Goal: Manage account settings

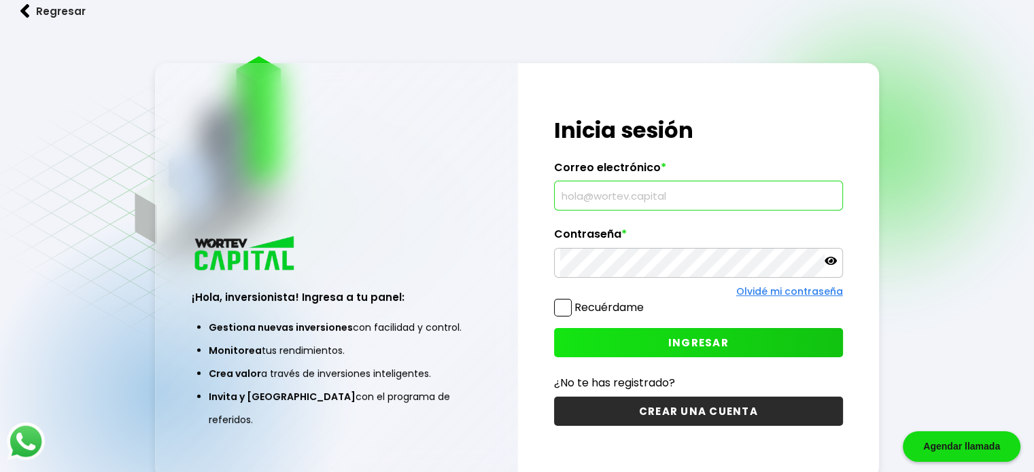
click at [688, 202] on input "text" at bounding box center [698, 195] width 277 height 29
type input "D"
type input "[PERSON_NAME][EMAIL_ADDRESS][DOMAIN_NAME]"
click at [691, 337] on span "INGRESAR" at bounding box center [698, 343] width 60 height 14
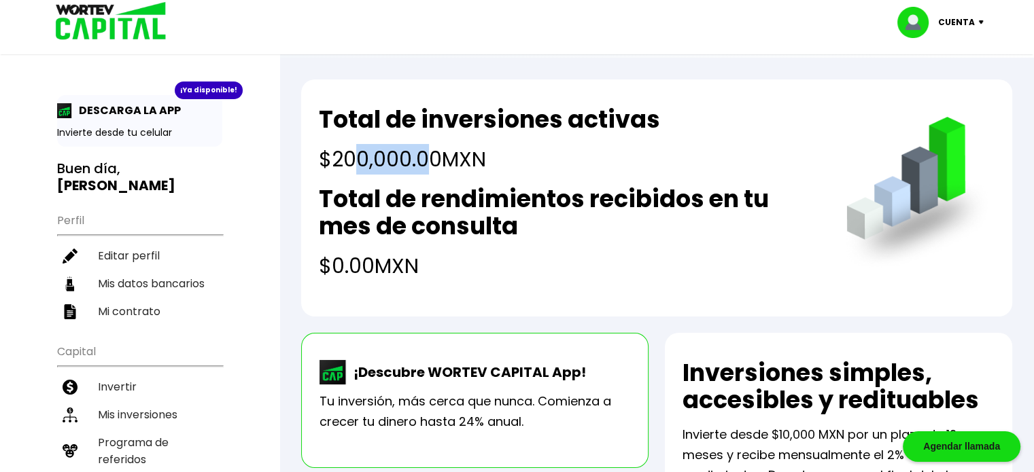
drag, startPoint x: 351, startPoint y: 160, endPoint x: 431, endPoint y: 168, distance: 79.9
click at [431, 168] on h4 "$200,000.00 MXN" at bounding box center [489, 159] width 341 height 31
click at [540, 284] on div "Total de inversiones activas $200,000.00 MXN Total de rendimientos recibidos en…" at bounding box center [656, 198] width 711 height 237
drag, startPoint x: 329, startPoint y: 264, endPoint x: 423, endPoint y: 284, distance: 95.8
click at [423, 284] on div "Total de inversiones activas $200,000.00 MXN Total de rendimientos recibidos en…" at bounding box center [656, 198] width 711 height 237
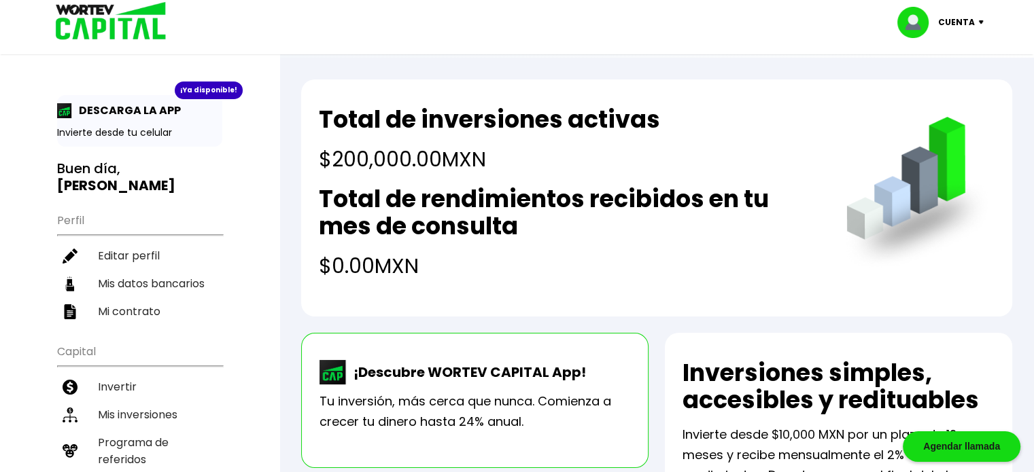
click at [543, 287] on div "Total de inversiones activas $200,000.00 MXN Total de rendimientos recibidos en…" at bounding box center [656, 198] width 711 height 237
click at [161, 255] on li "Editar perfil" at bounding box center [139, 256] width 165 height 28
select select "Mujer"
select select "Licenciatura"
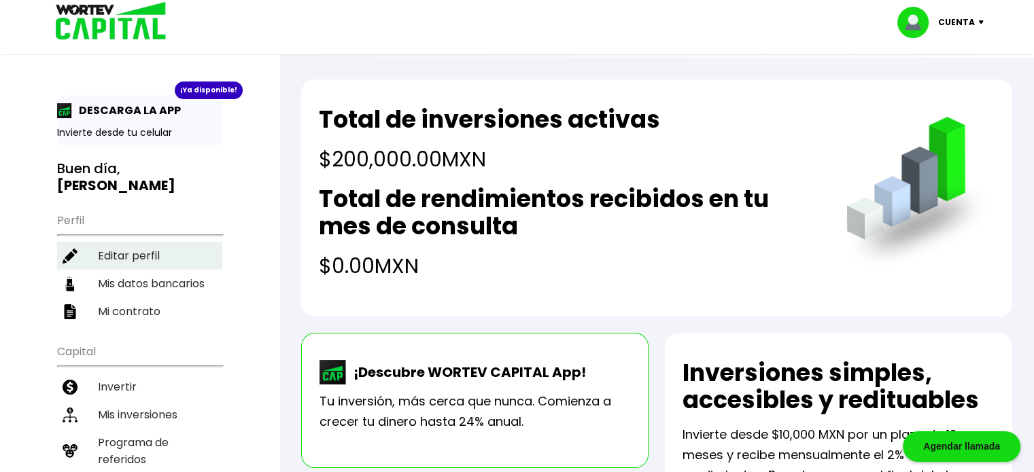
select select "[PERSON_NAME]"
select select "Banorte"
select select "[GEOGRAPHIC_DATA]"
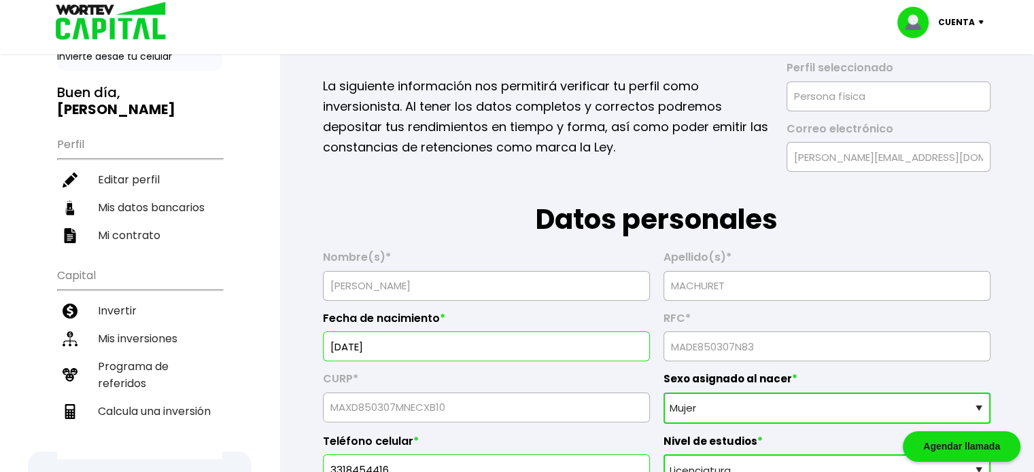
scroll to position [76, 0]
click at [119, 212] on li "Mis datos bancarios" at bounding box center [139, 208] width 165 height 28
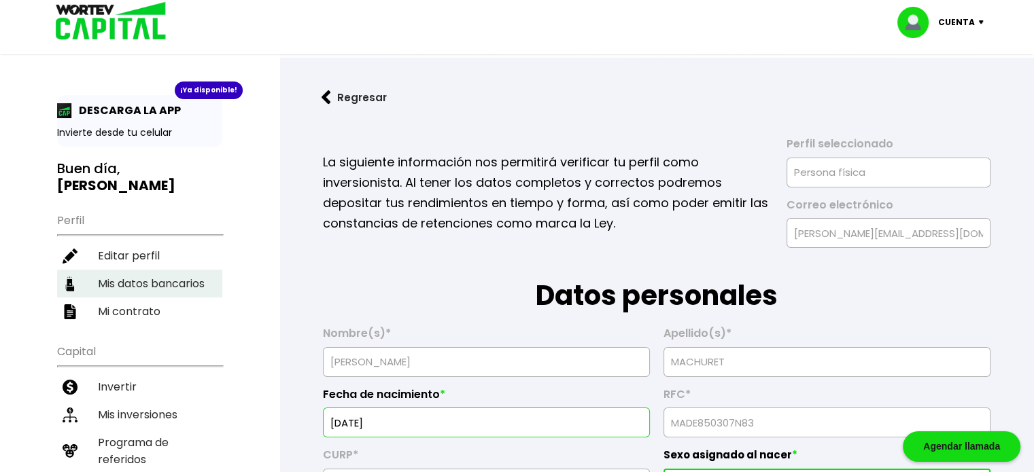
select select "Banorte"
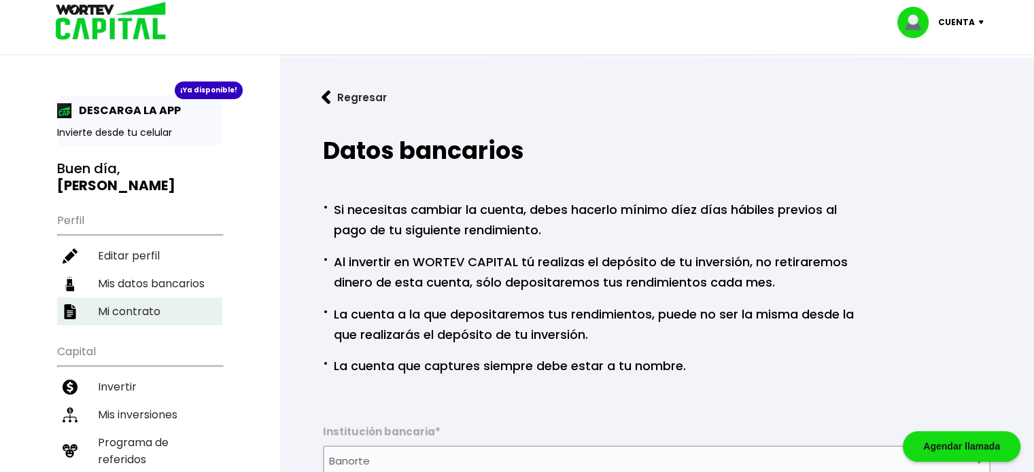
click at [163, 314] on li "Mi contrato" at bounding box center [139, 312] width 165 height 28
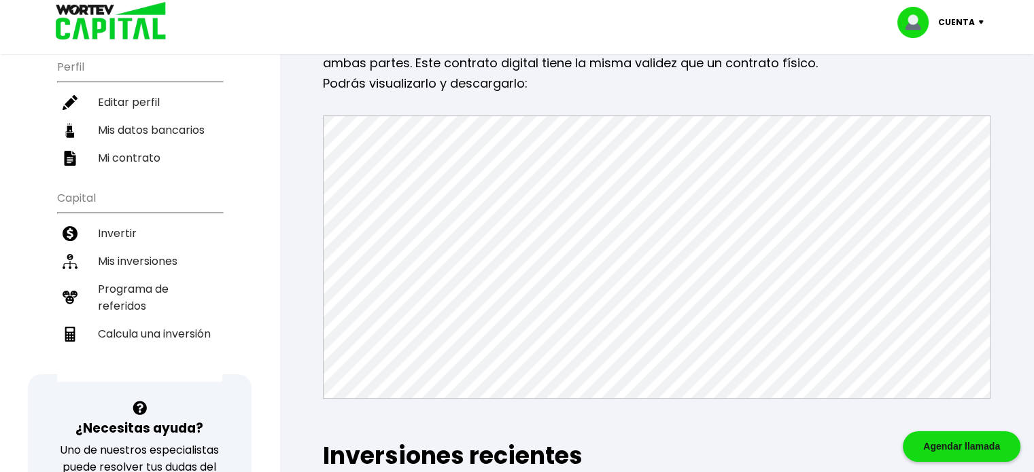
scroll to position [154, 0]
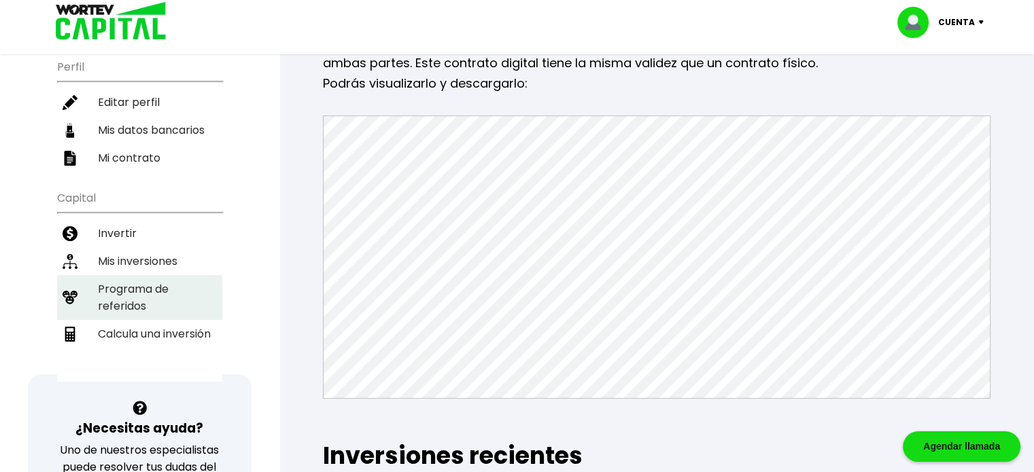
click at [145, 277] on li "Programa de referidos" at bounding box center [139, 297] width 165 height 45
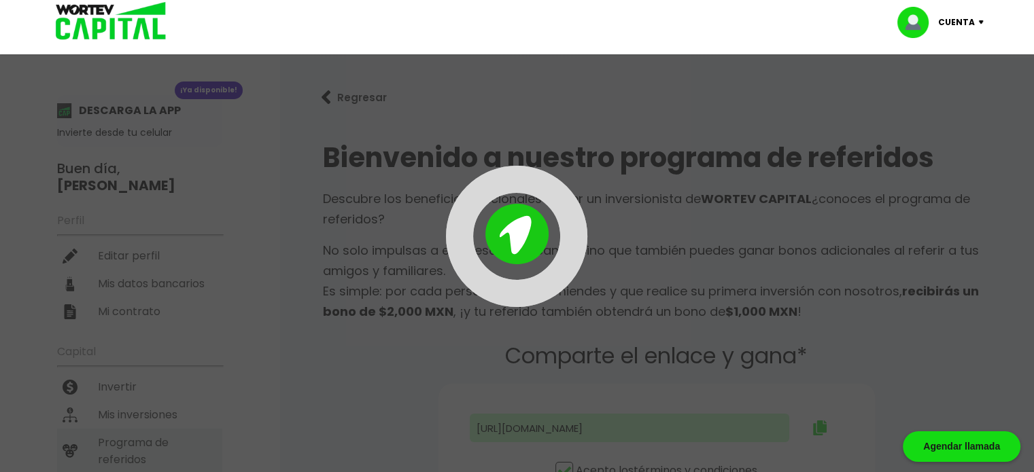
click at [145, 277] on div at bounding box center [517, 236] width 1034 height 472
type input "[URL][DOMAIN_NAME]"
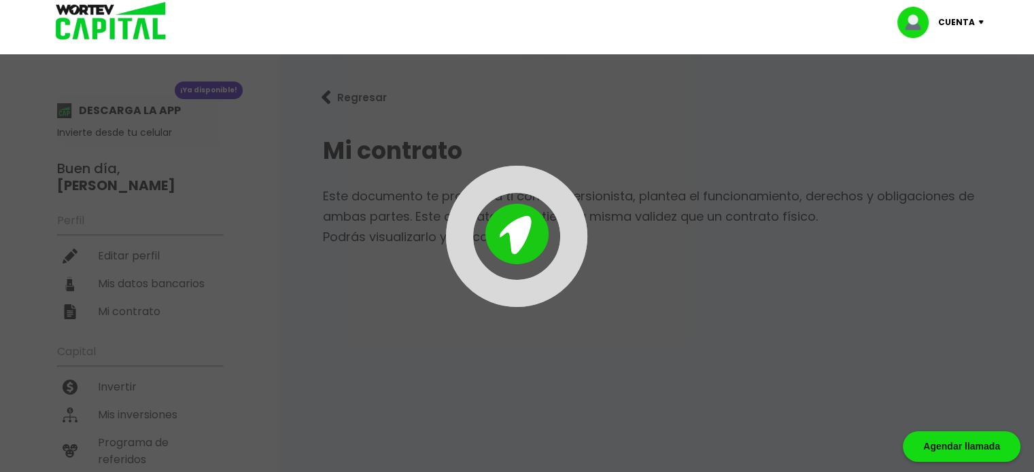
scroll to position [154, 0]
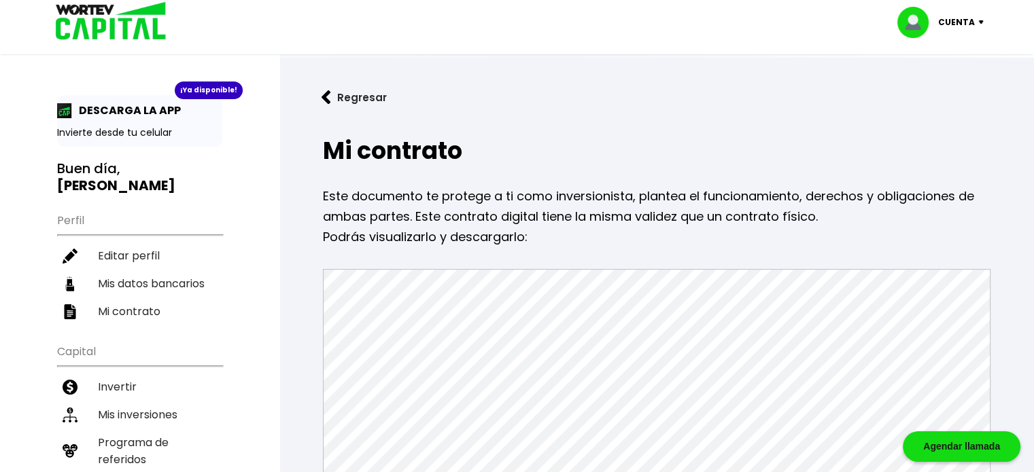
select select "Banorte"
